Goal: Task Accomplishment & Management: Manage account settings

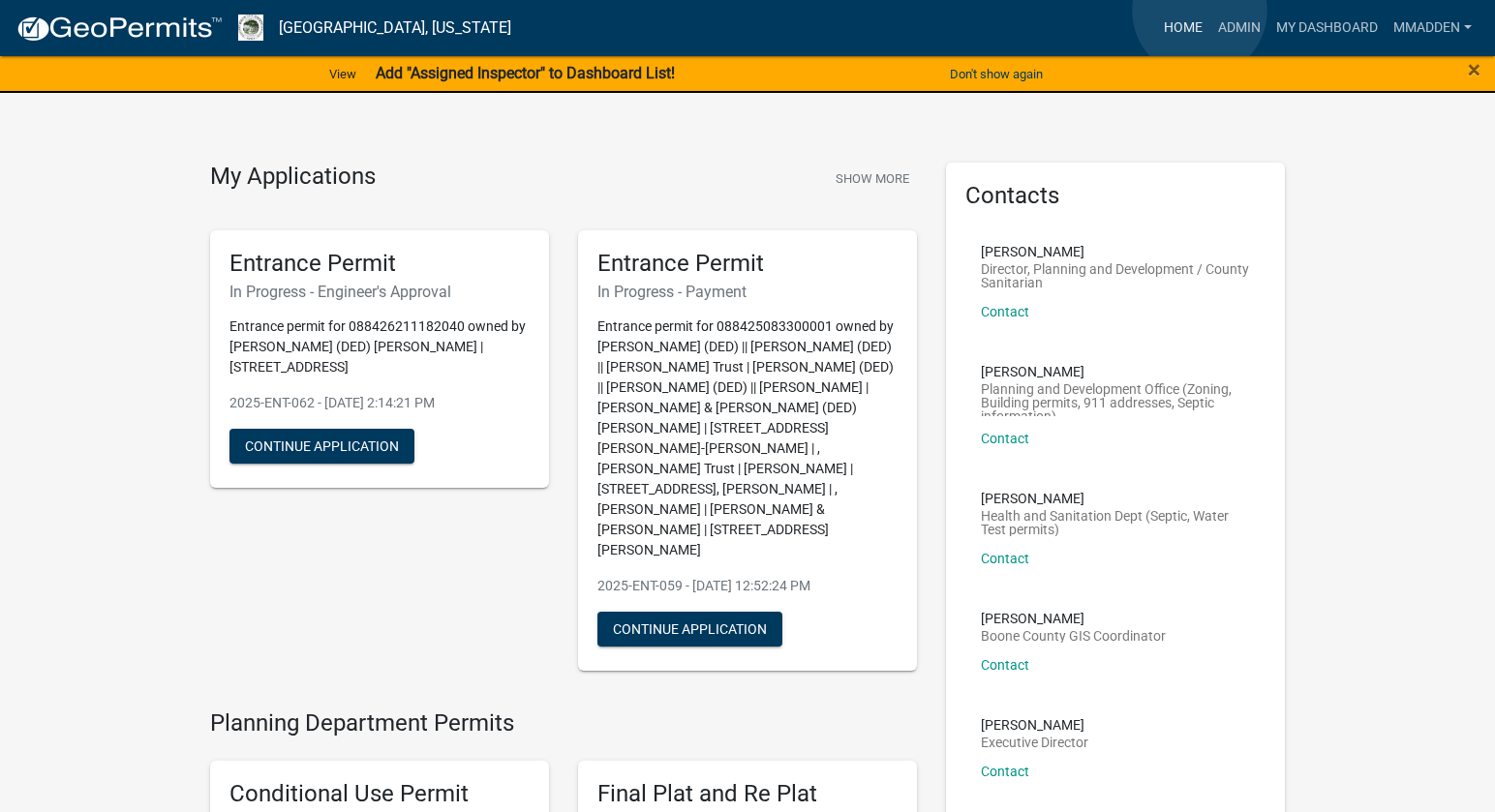
click at [1201, 13] on link "Home" at bounding box center [1182, 28] width 54 height 37
click at [1231, 24] on link "Admin" at bounding box center [1239, 28] width 58 height 37
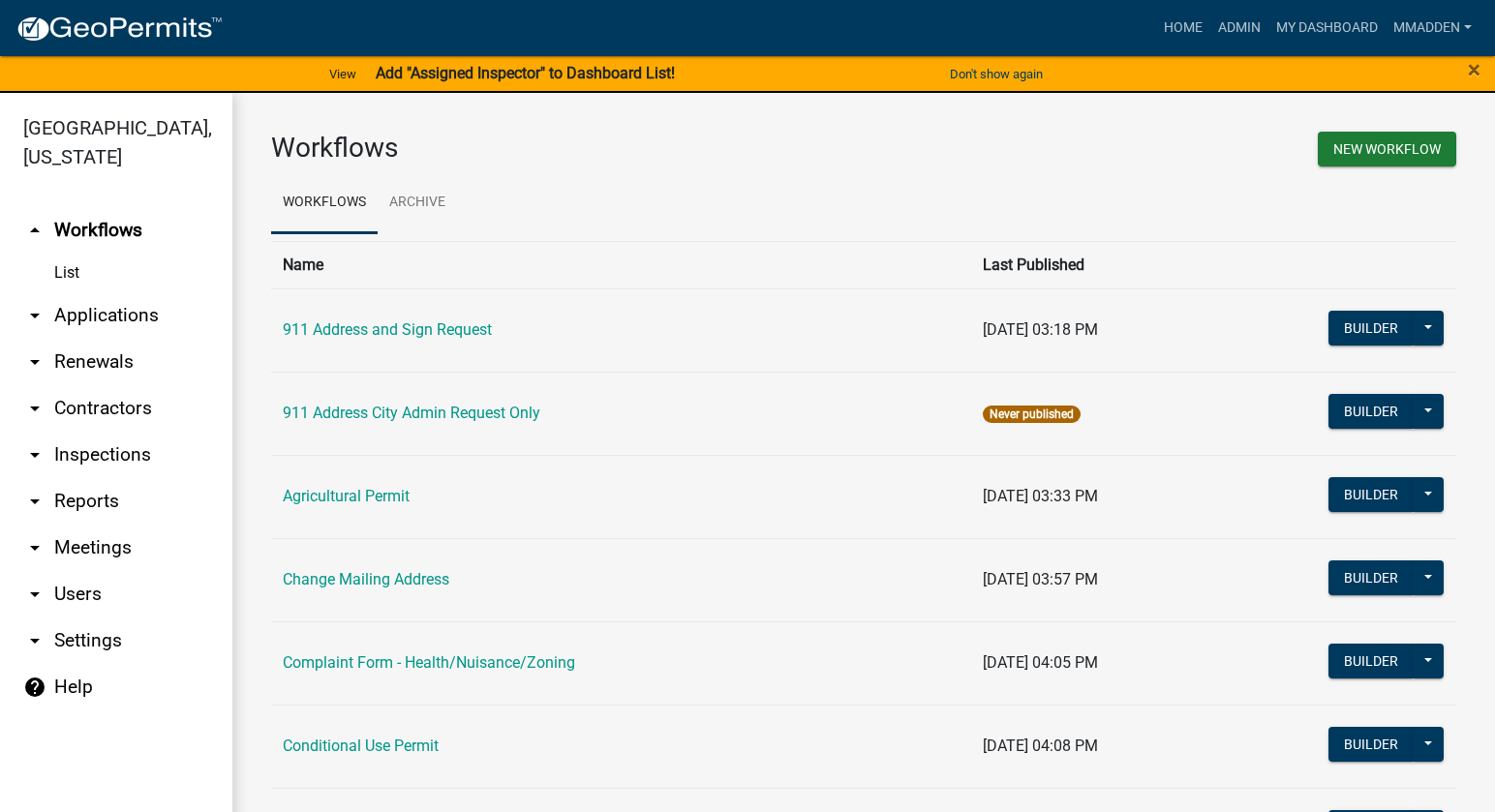
click at [28, 397] on icon "arrow_drop_down" at bounding box center [35, 408] width 23 height 23
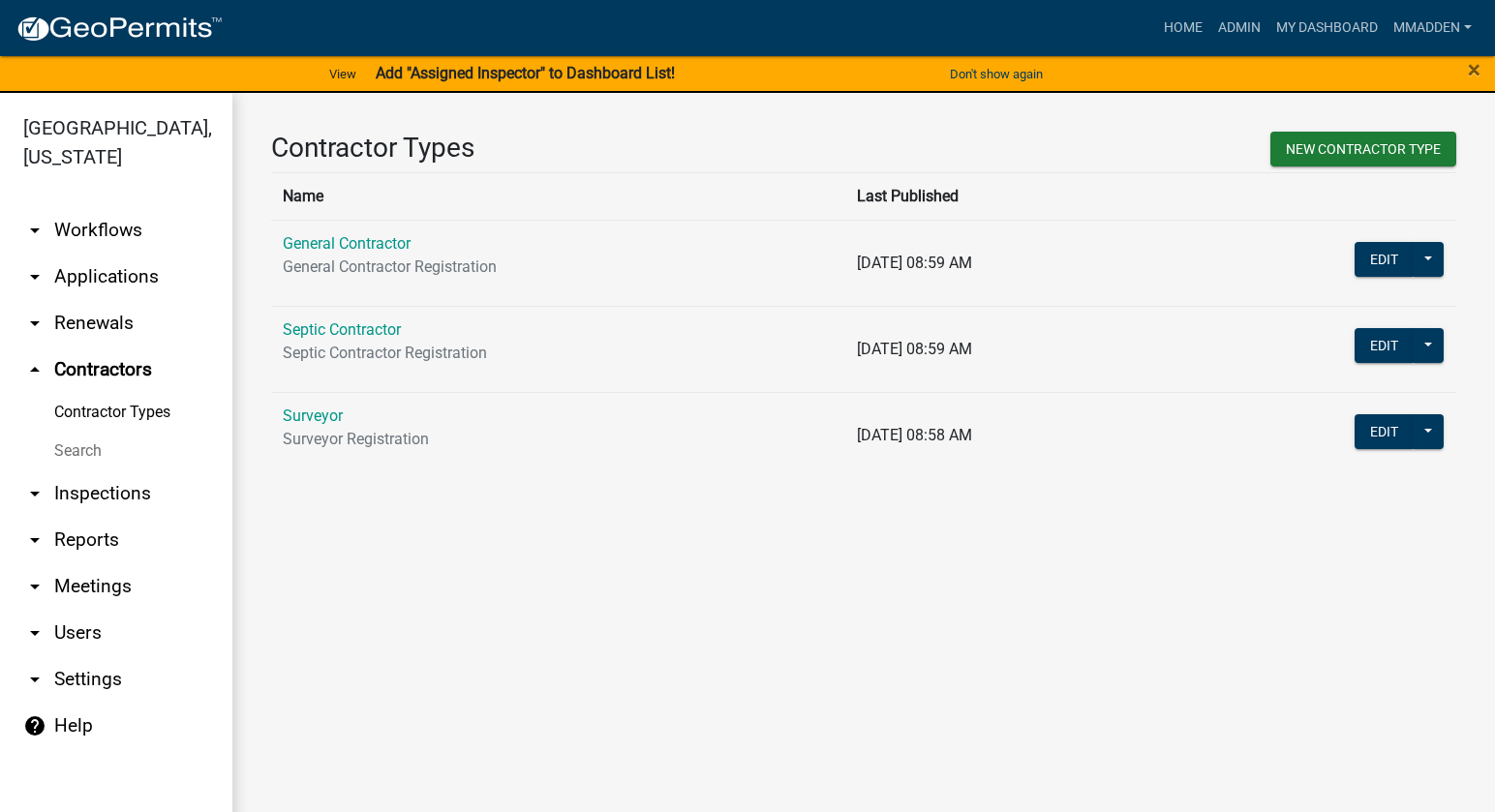
click at [34, 266] on icon "arrow_drop_down" at bounding box center [35, 278] width 23 height 23
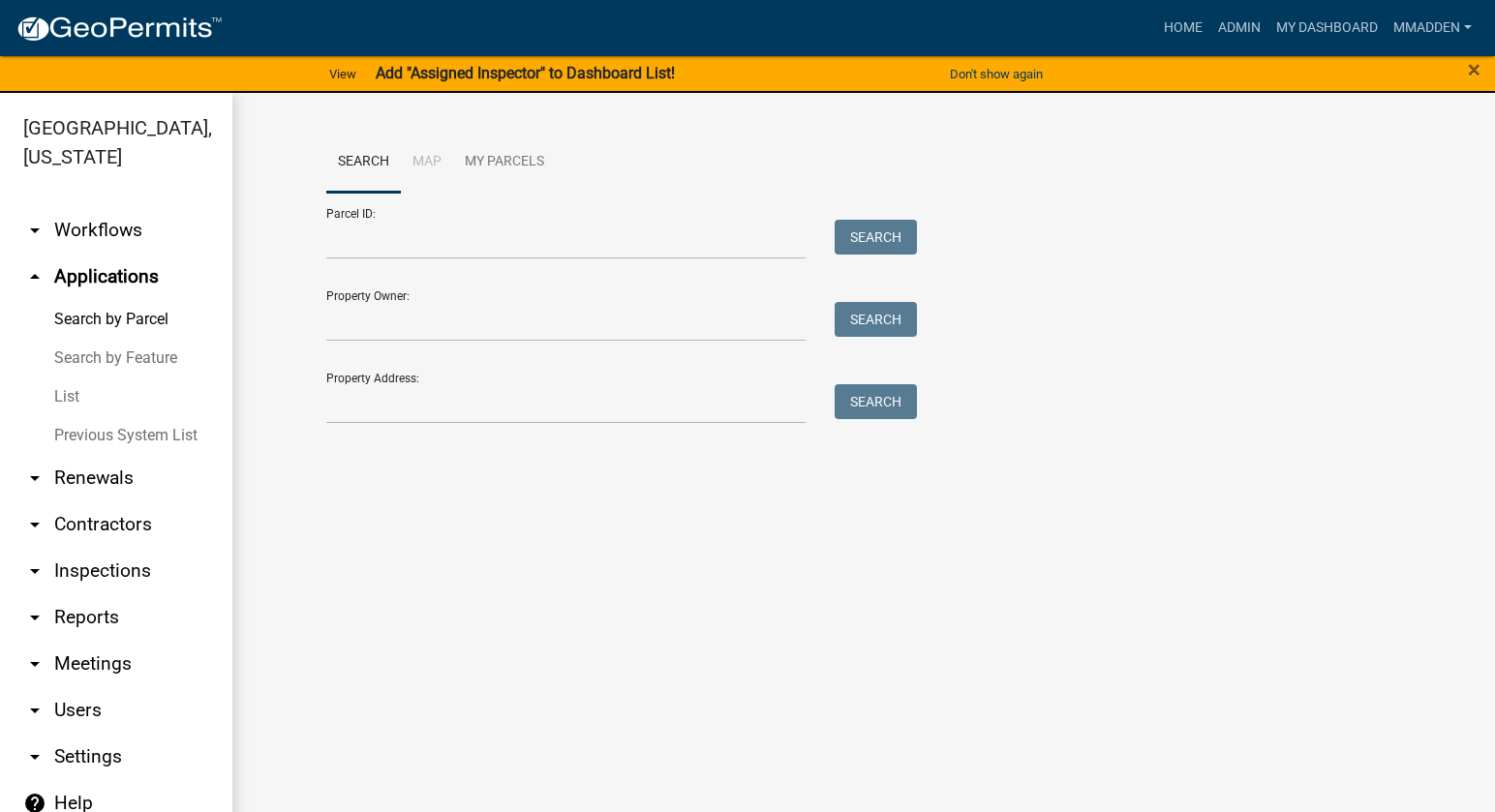
click at [63, 377] on link "List" at bounding box center [116, 397] width 233 height 39
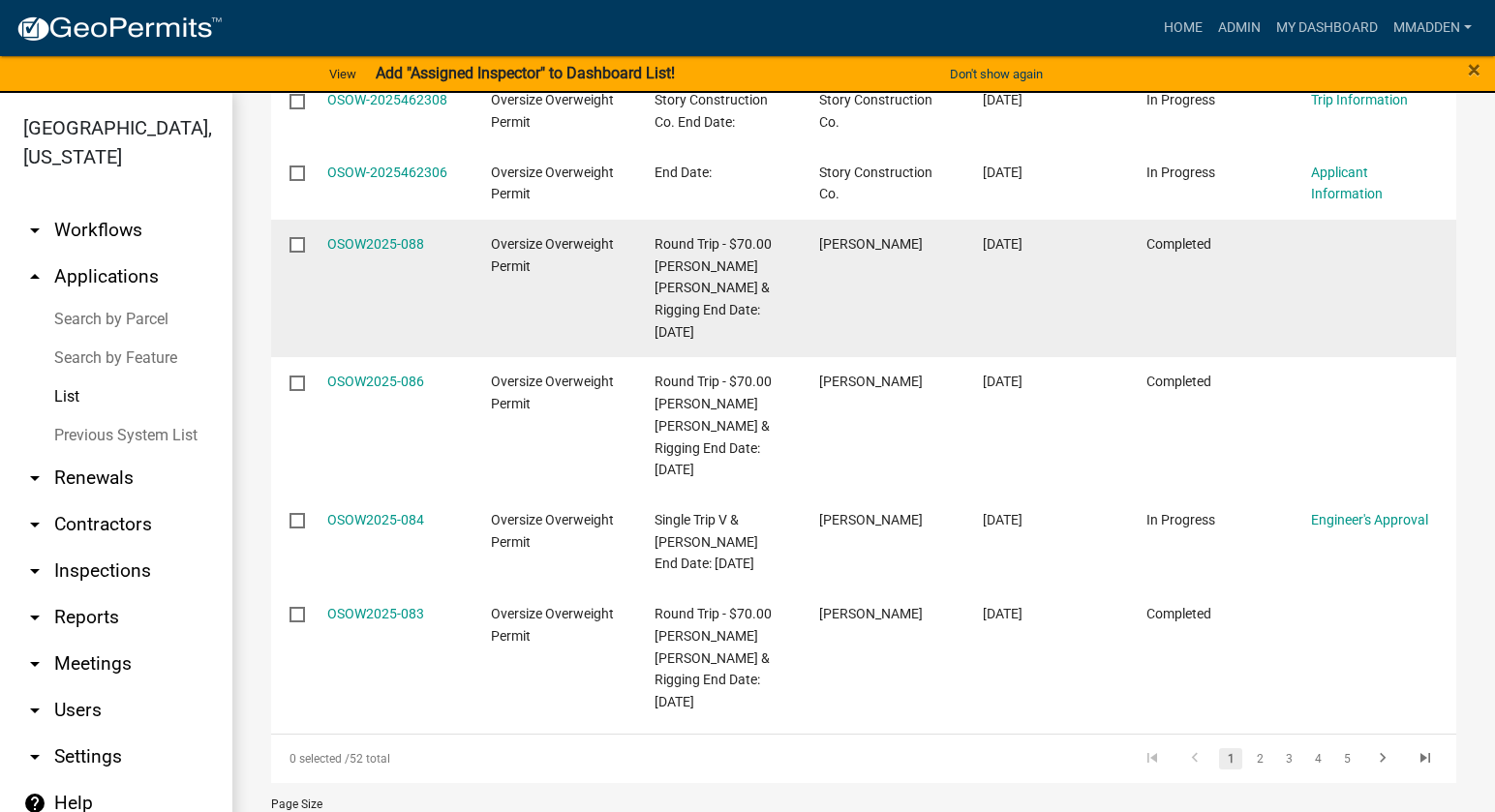
scroll to position [744, 0]
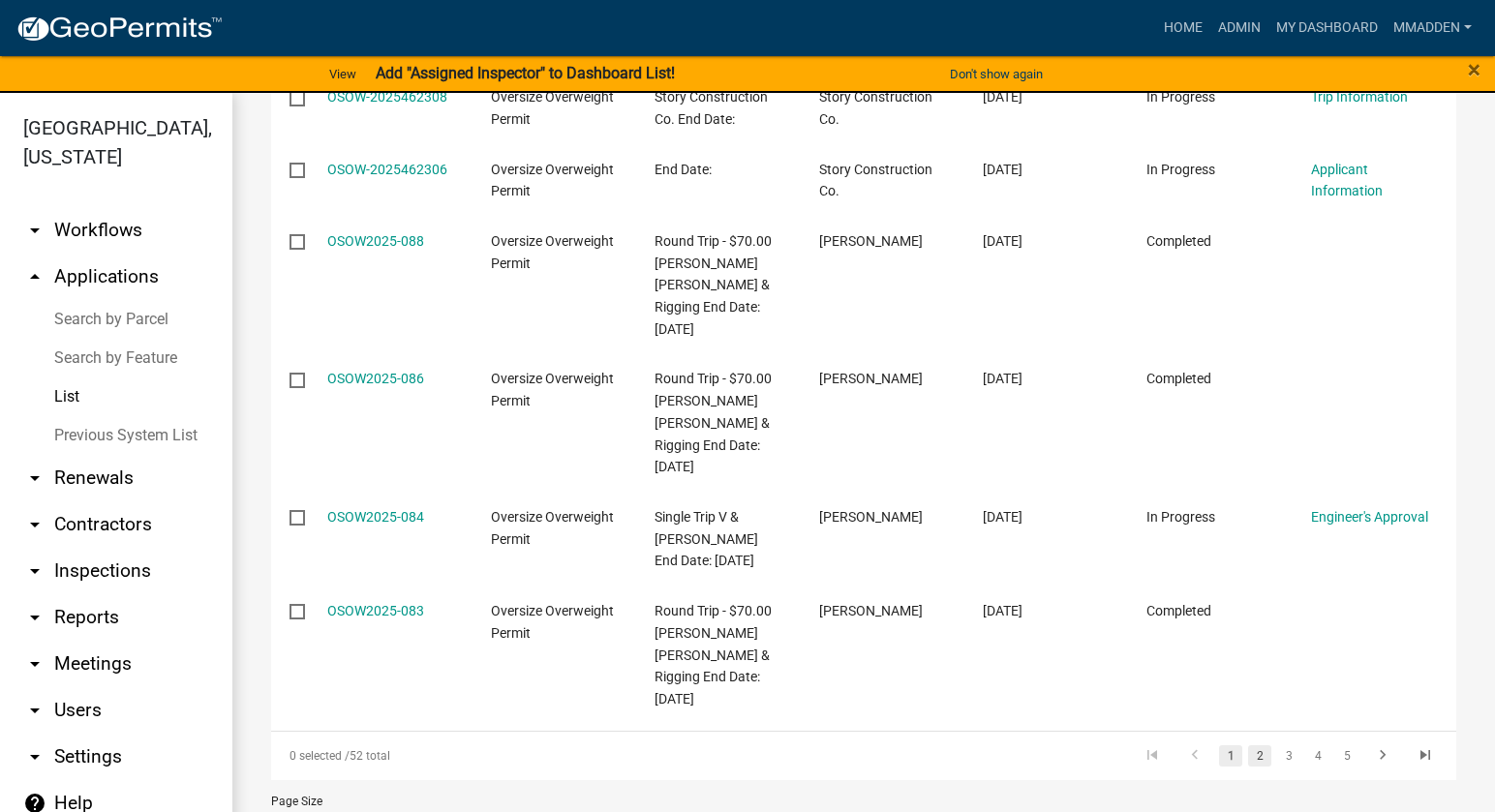
click at [1248, 746] on link "2" at bounding box center [1260, 756] width 23 height 21
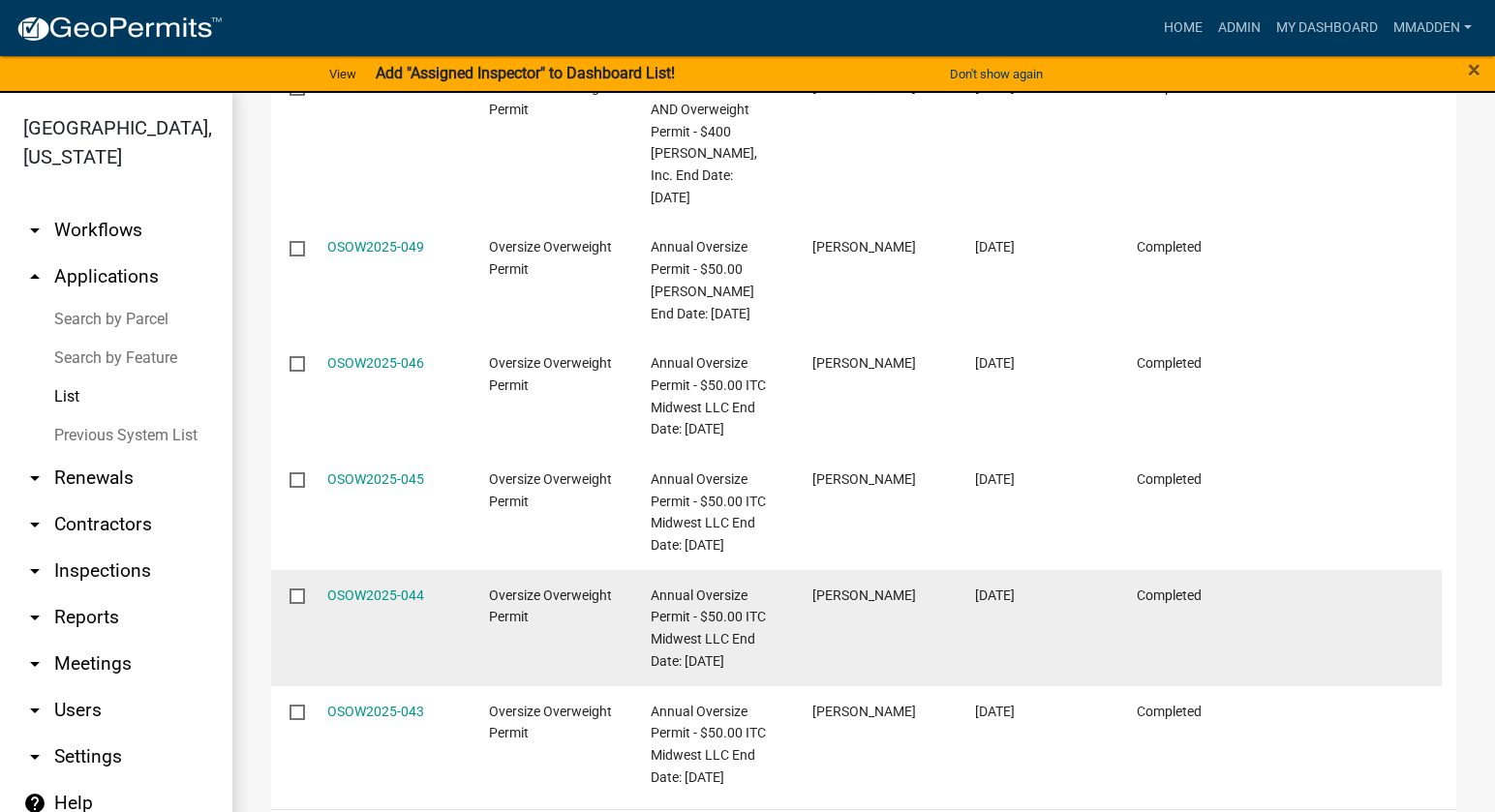
scroll to position [1030, 0]
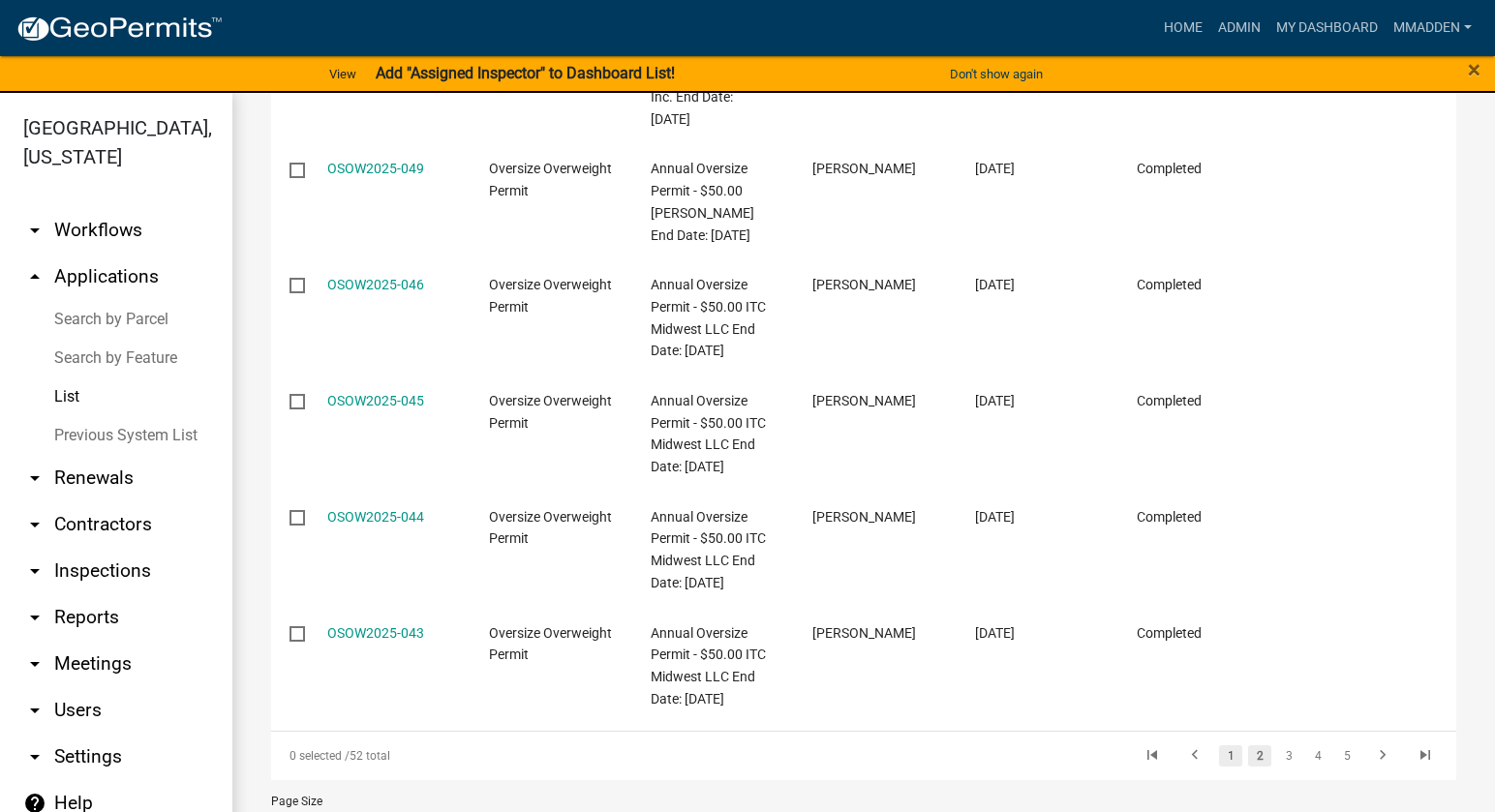
click at [1221, 746] on link "1" at bounding box center [1231, 756] width 23 height 21
